Goal: Information Seeking & Learning: Find specific fact

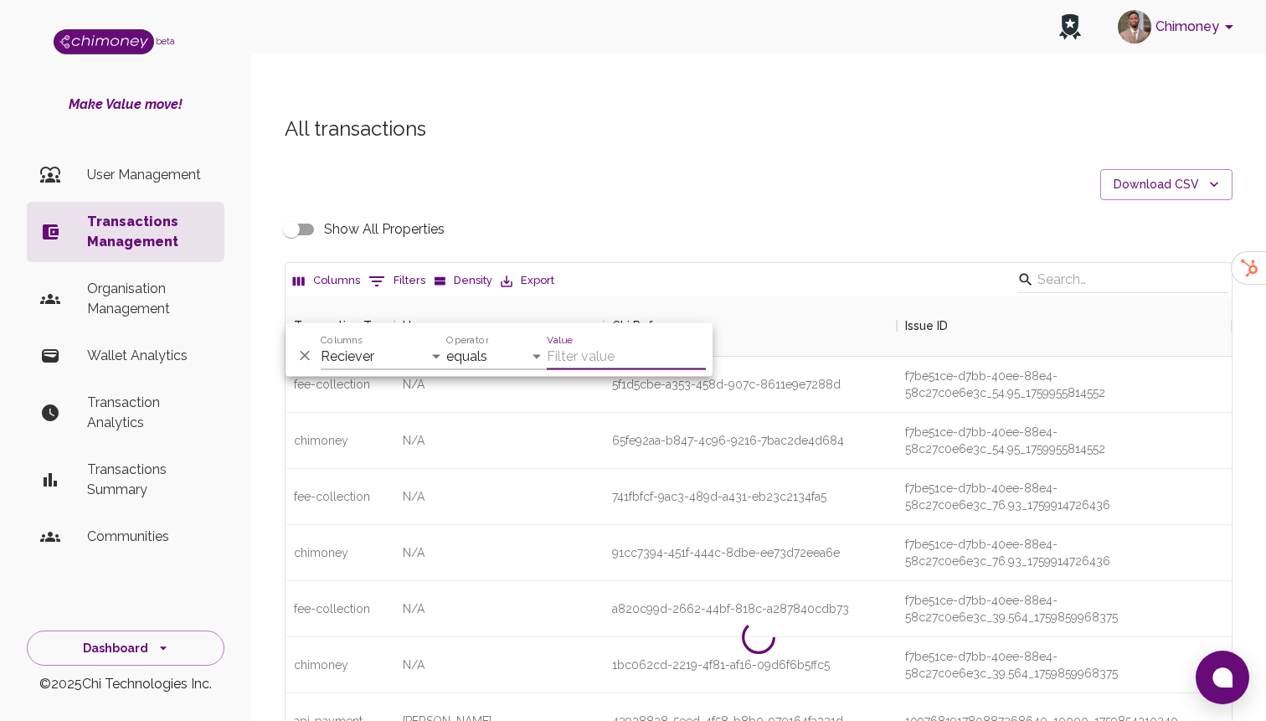
select select "email"
select select "equals"
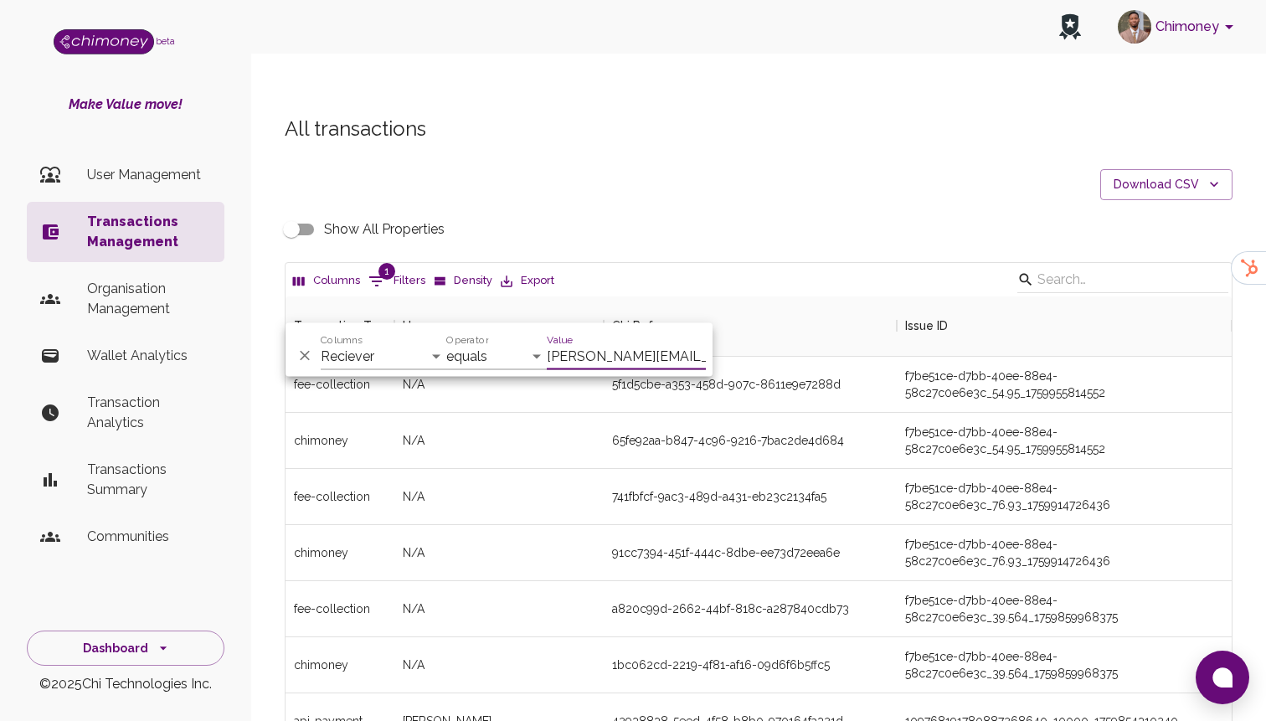
click at [556, 358] on input "[PERSON_NAME][EMAIL_ADDRESS][DOMAIN_NAME]" at bounding box center [626, 356] width 159 height 27
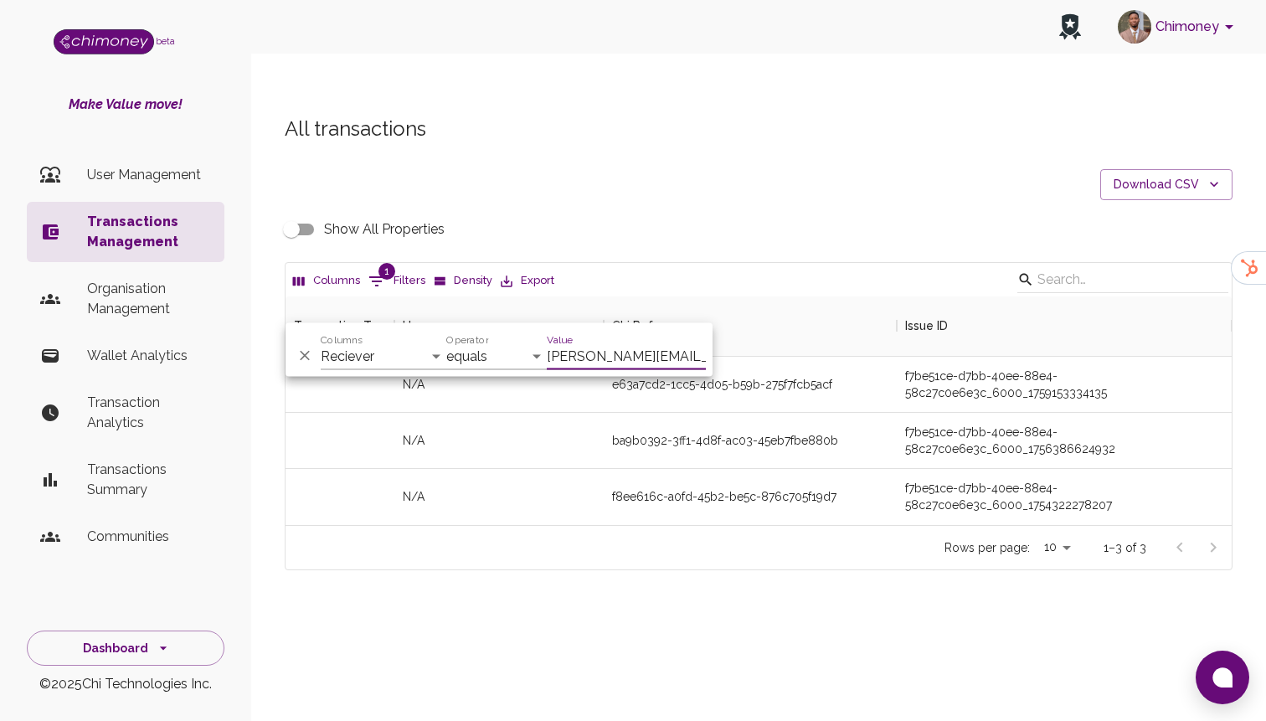
type input "[PERSON_NAME][EMAIL_ADDRESS][DOMAIN_NAME]"
click at [309, 213] on input "Show All Properties" at bounding box center [291, 229] width 95 height 32
checkbox input "true"
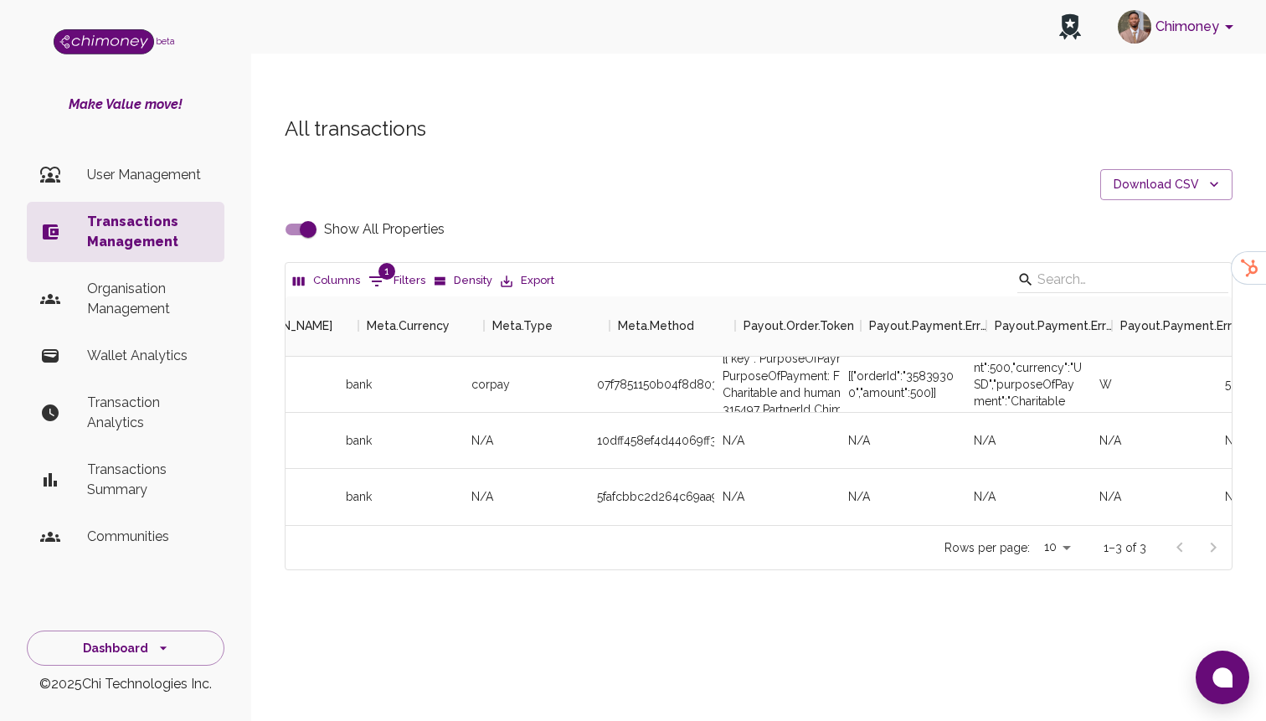
scroll to position [0, 3670]
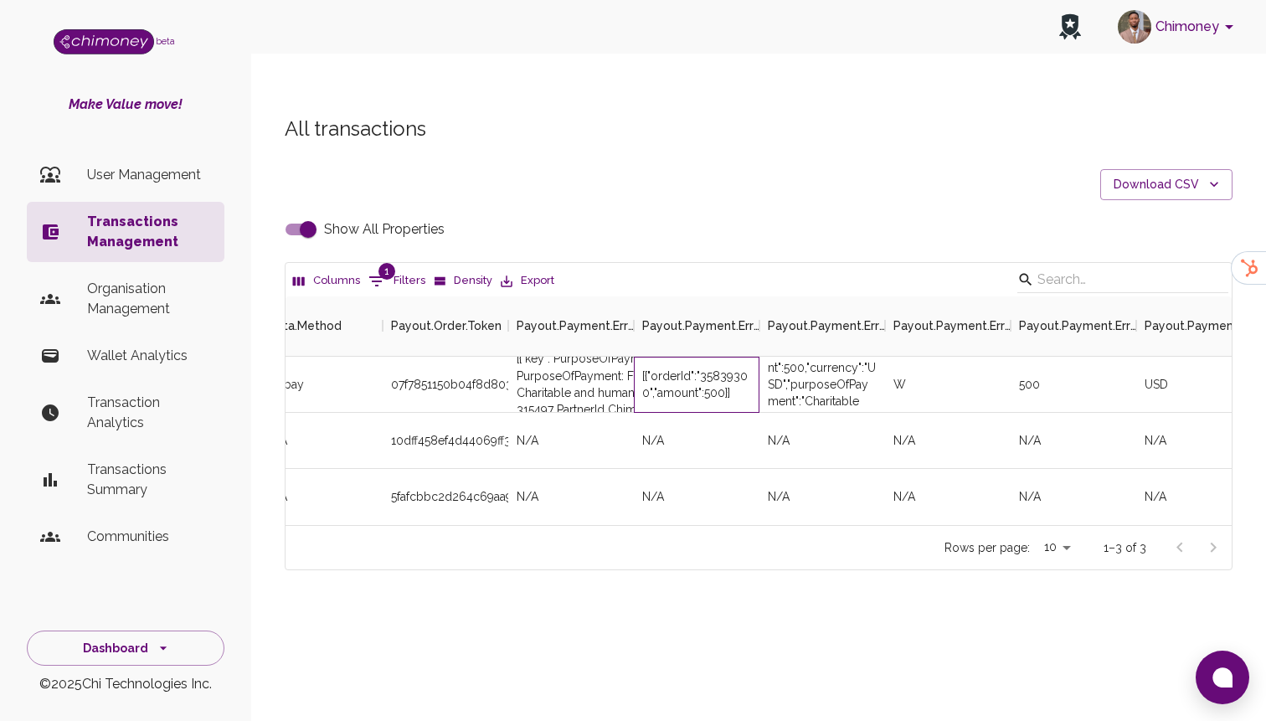
click at [727, 368] on div "[{"orderId":"35839300","amount":500}]" at bounding box center [696, 384] width 109 height 33
copy div "35839300"
